Goal: Information Seeking & Learning: Learn about a topic

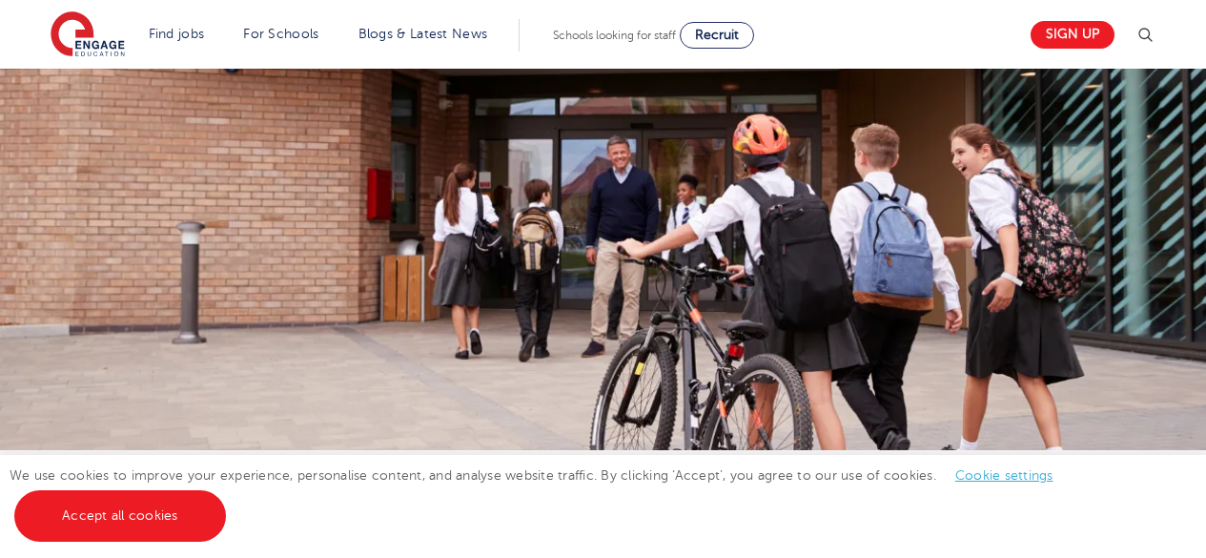
scroll to position [999, 0]
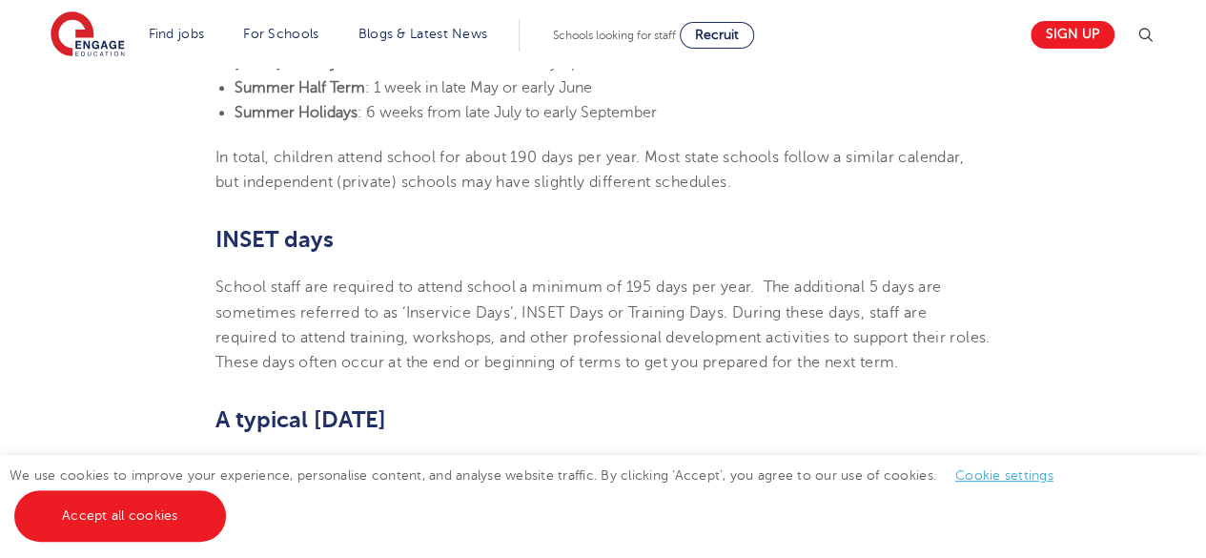
click at [527, 223] on h2 "INSET days" at bounding box center [602, 239] width 775 height 32
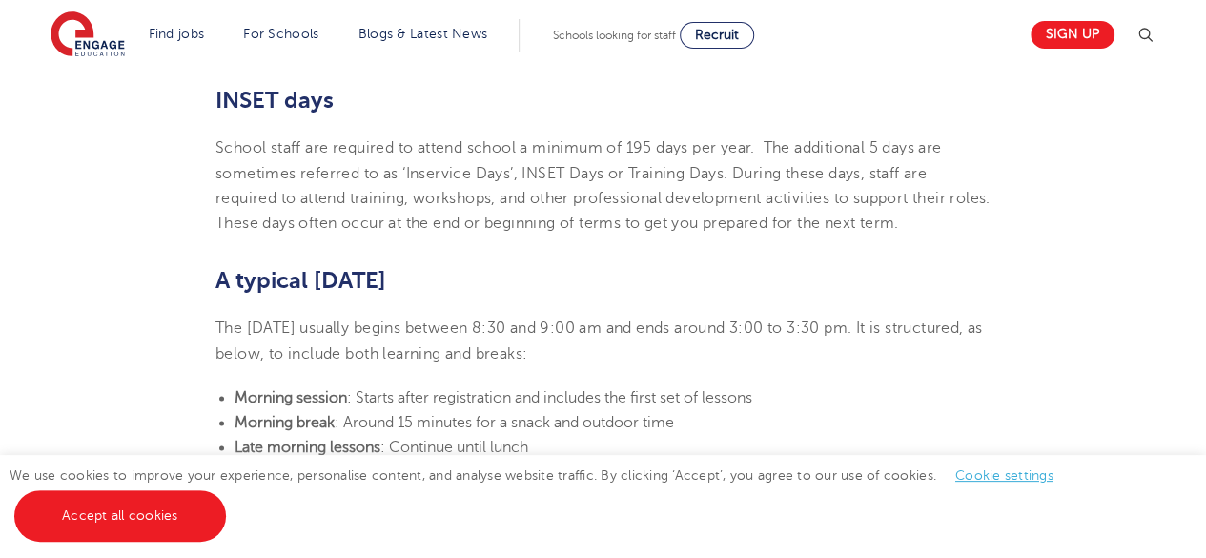
scroll to position [1285, 0]
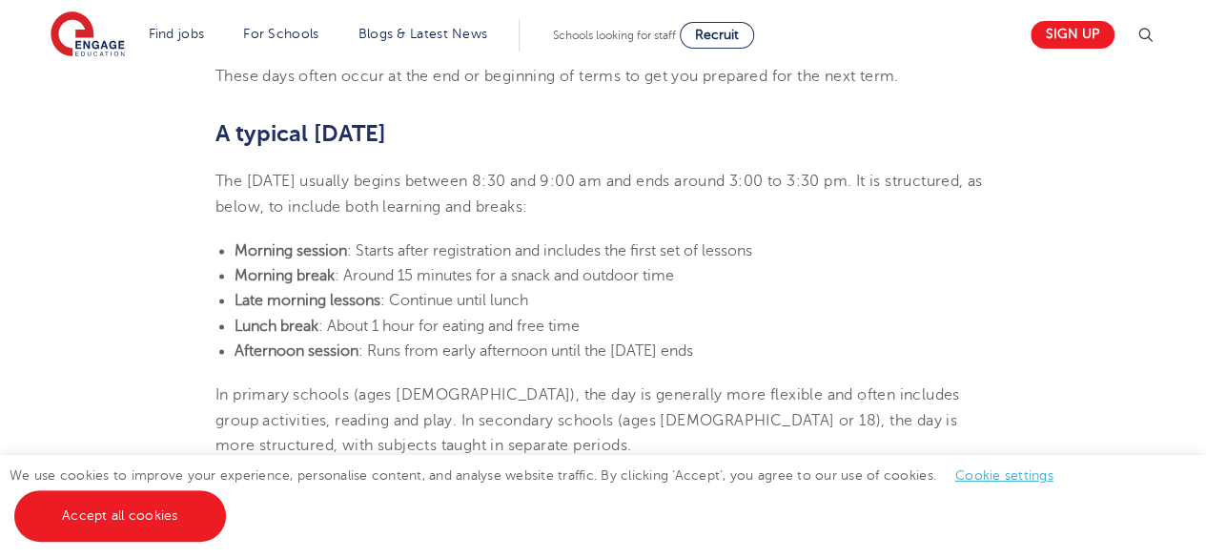
click at [633, 242] on span ": Starts after registration and includes the first set of lessons" at bounding box center [549, 250] width 405 height 17
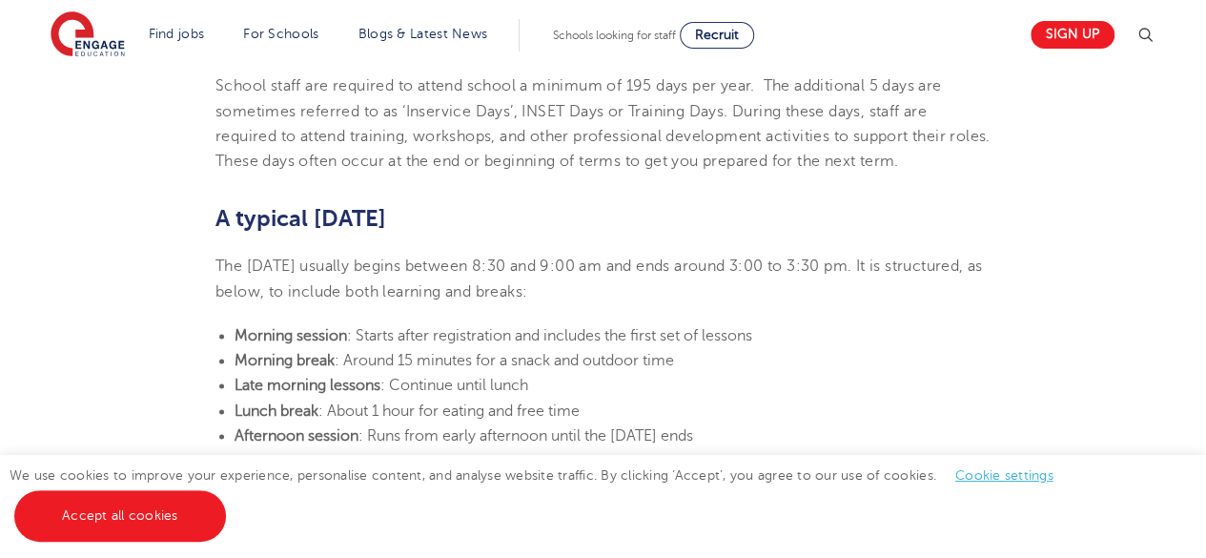
scroll to position [1189, 0]
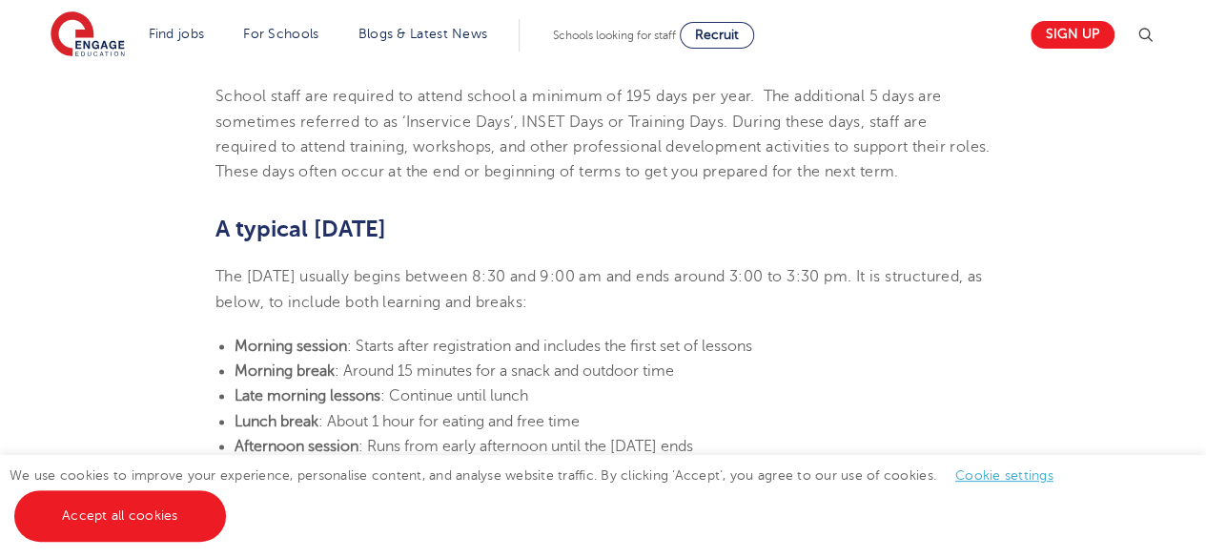
click at [371, 302] on section "[DATE] UK school holidays and school days explained If you’re considering reloc…" at bounding box center [603, 264] width 1156 height 1854
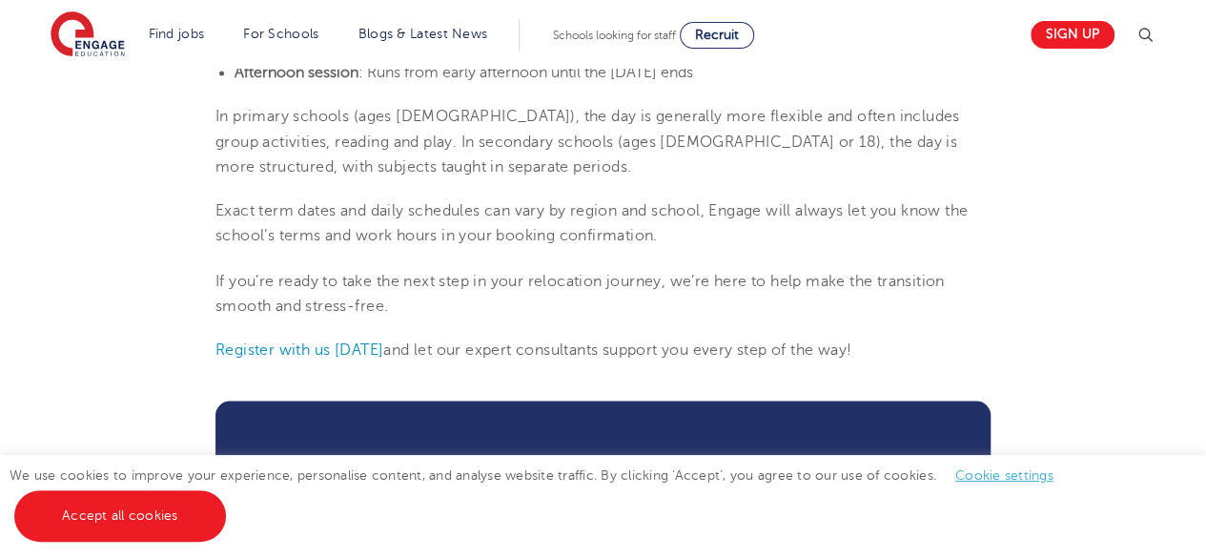
scroll to position [1666, 0]
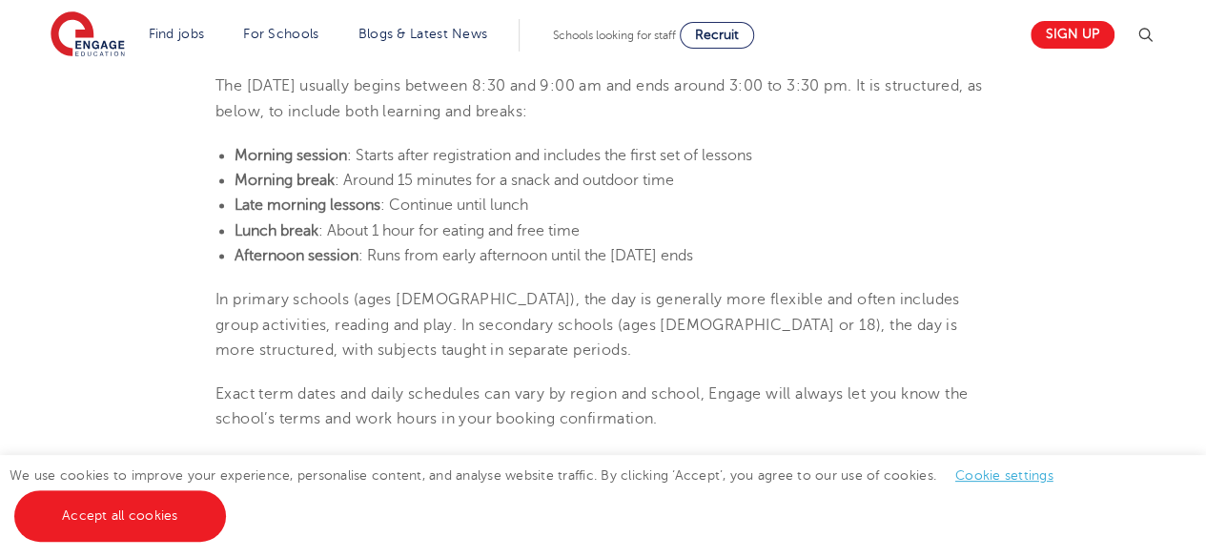
click at [753, 193] on li "Late morning lessons : Continue until lunch" at bounding box center [612, 205] width 756 height 25
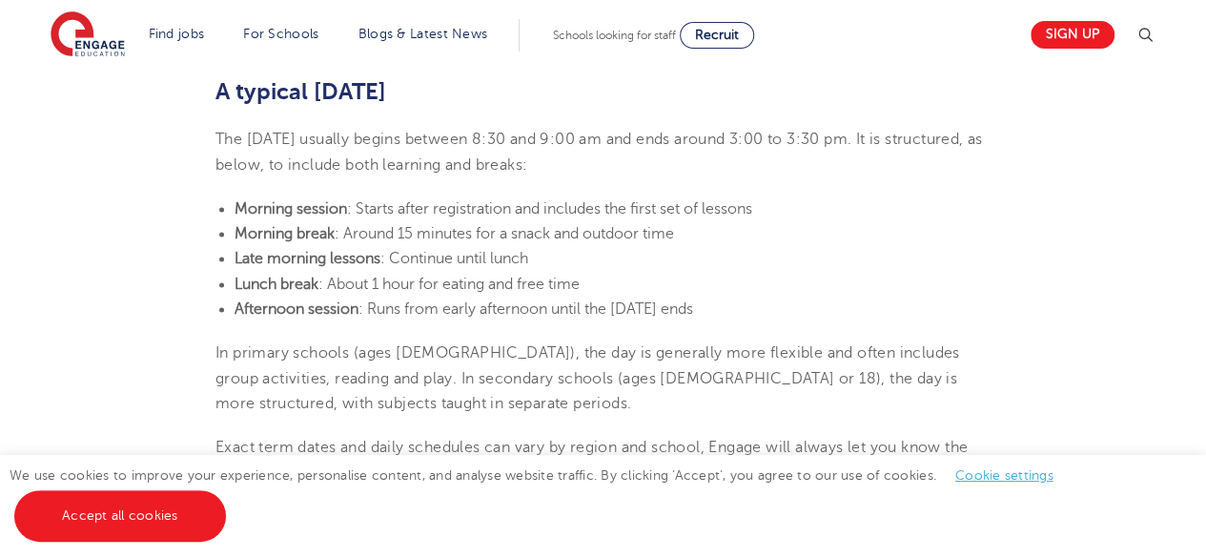
scroll to position [1285, 0]
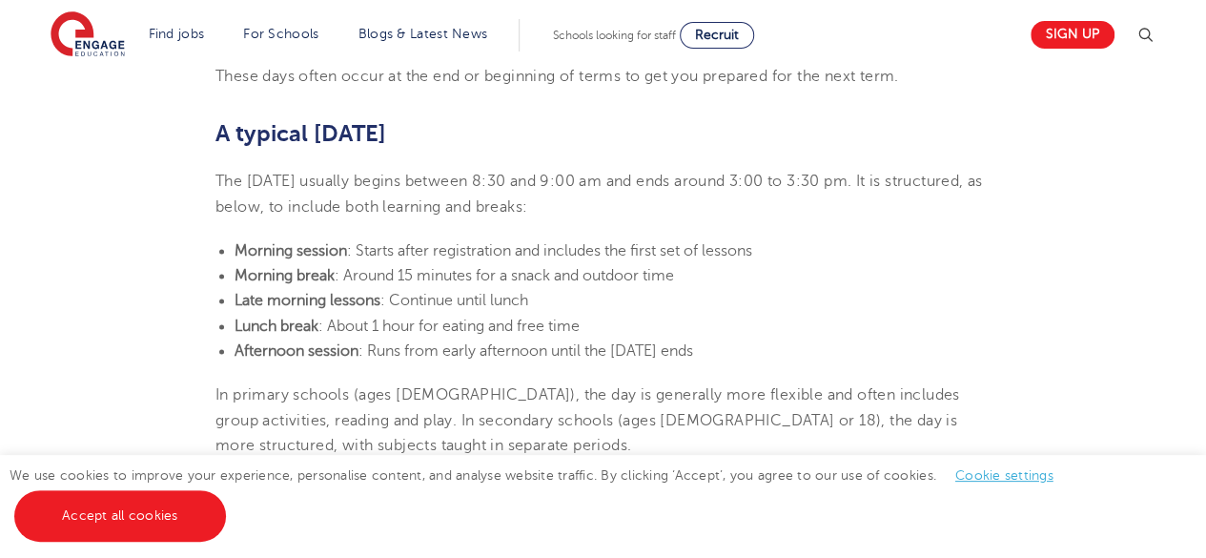
click at [234, 263] on li "Morning break : Around 15 minutes for a snack and outdoor time" at bounding box center [612, 275] width 756 height 25
click at [137, 271] on section "[DATE] UK school holidays and school days explained If you’re considering reloc…" at bounding box center [603, 168] width 1156 height 1854
drag, startPoint x: 233, startPoint y: 219, endPoint x: 743, endPoint y: 336, distance: 524.1
click at [743, 336] on ul "Morning session : Starts after registration and includes the first set of lesso…" at bounding box center [602, 300] width 775 height 125
copy ul "Morning session : Starts after registration and includes the first set of lesso…"
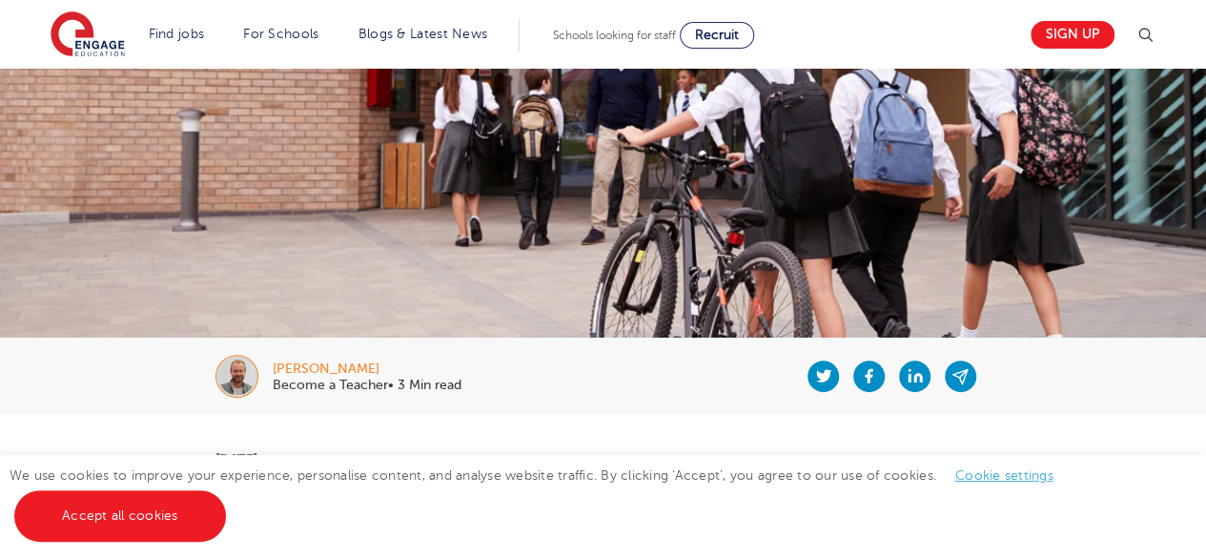
scroll to position [0, 0]
